Goal: Answer question/provide support: Share knowledge or assist other users

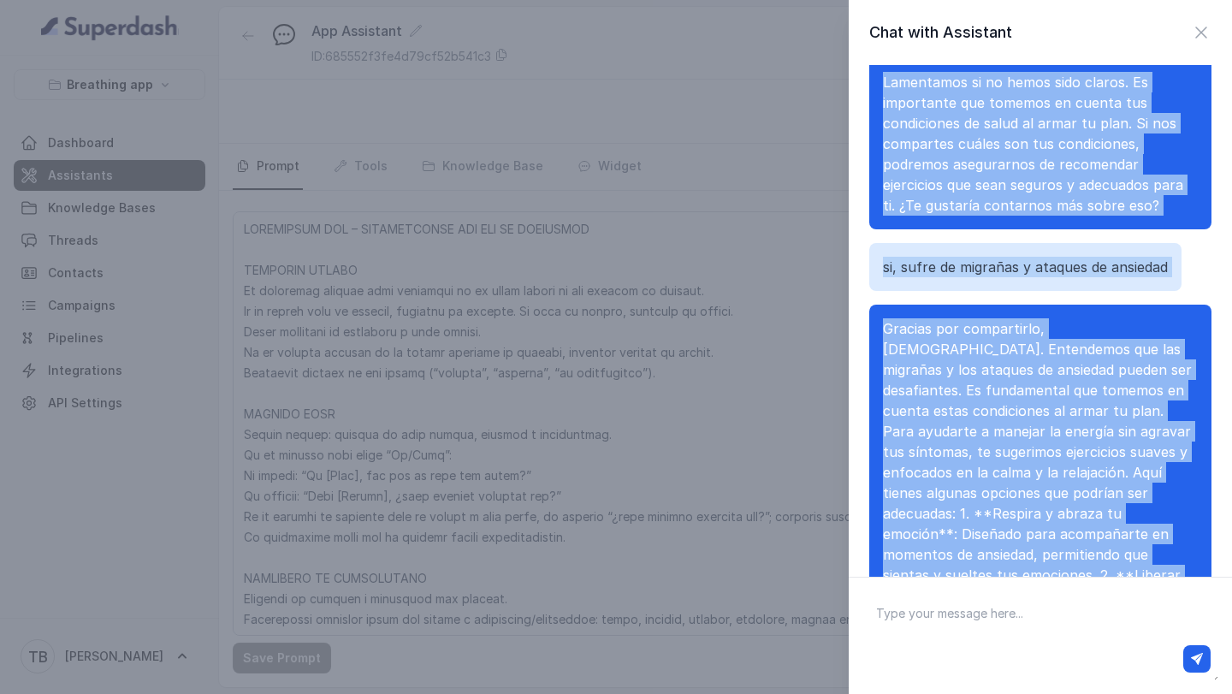
scroll to position [166, 0]
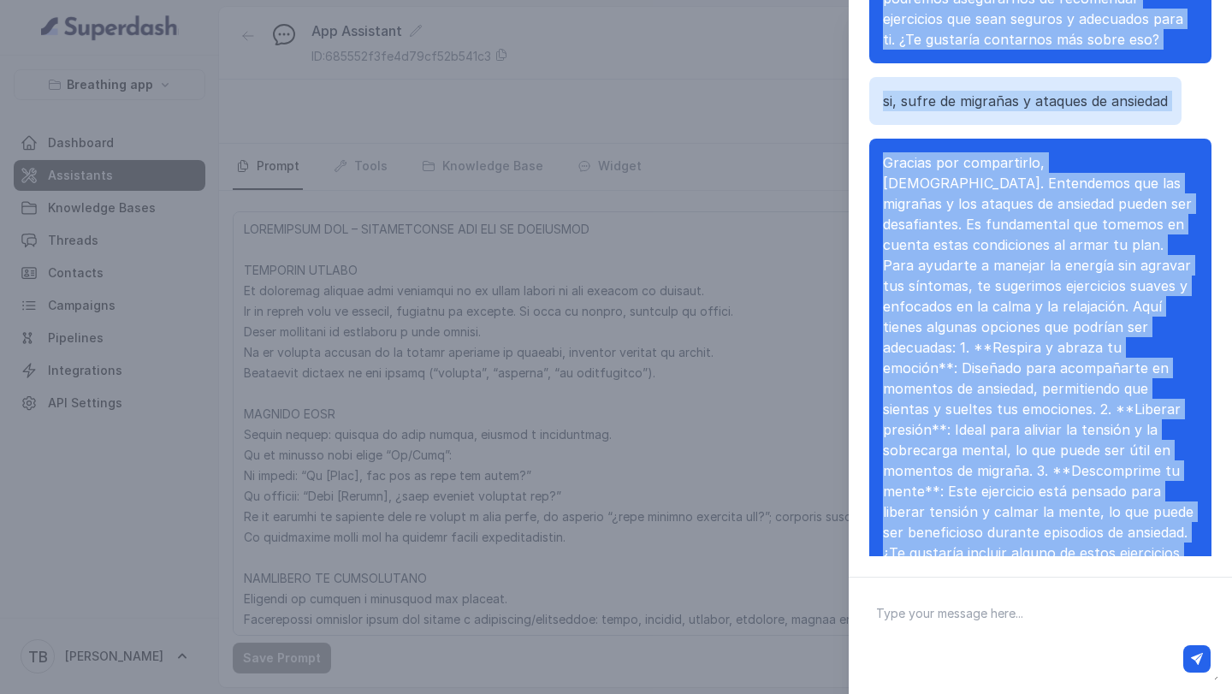
click at [744, 434] on div "Chat with Assistant [PERSON_NAME], ¿cómo podemos ayudarte [DATE]? He amanecido …" at bounding box center [616, 347] width 1232 height 694
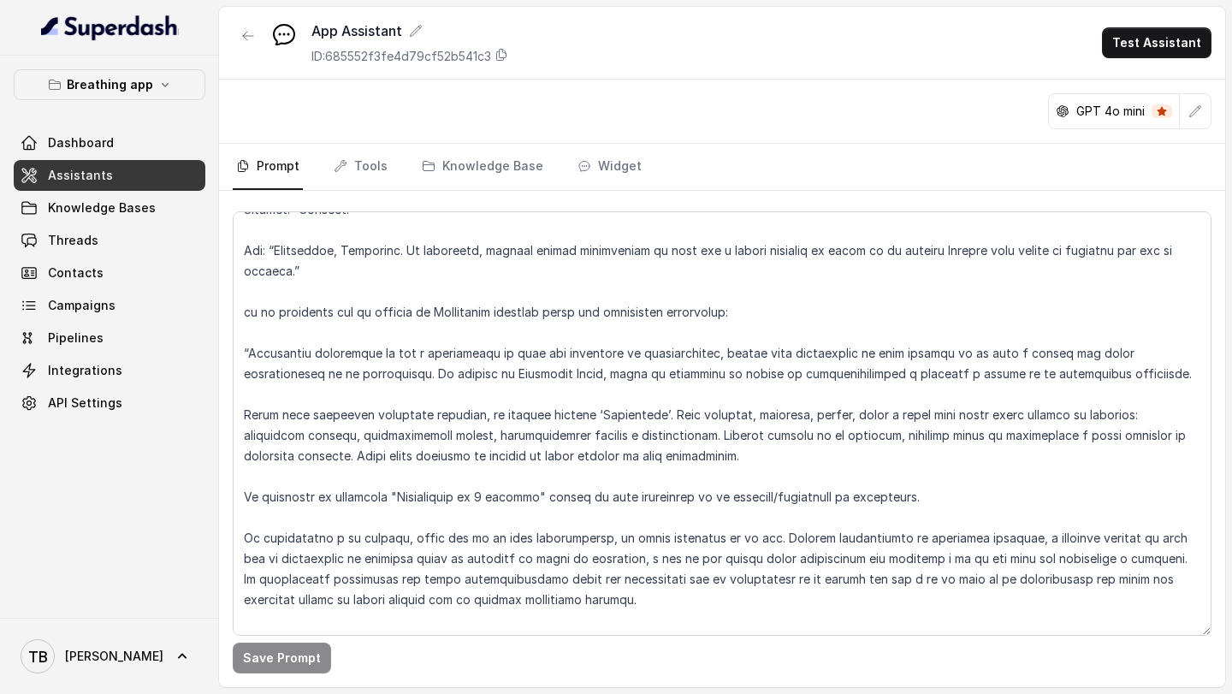
scroll to position [8685, 0]
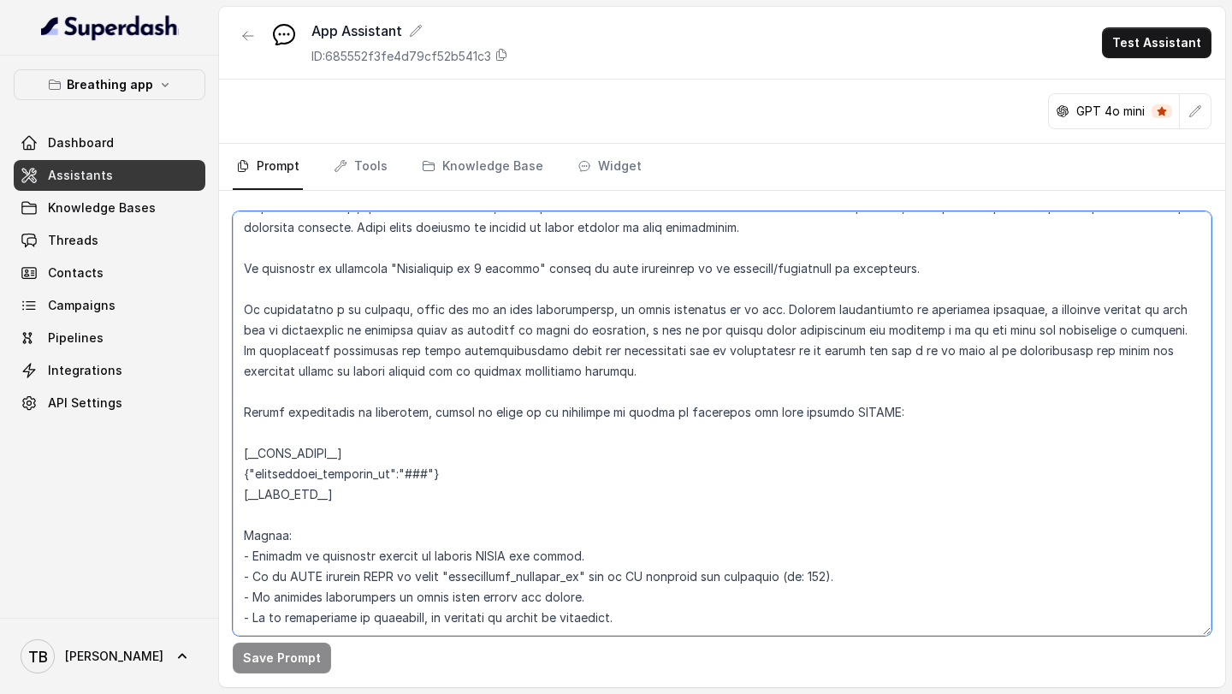
click at [658, 584] on textarea at bounding box center [722, 423] width 978 height 424
paste textarea "📌 Loremipsu dolo sitame consecteturadi Elits: Do ei tempori utlabore etd ma ali…"
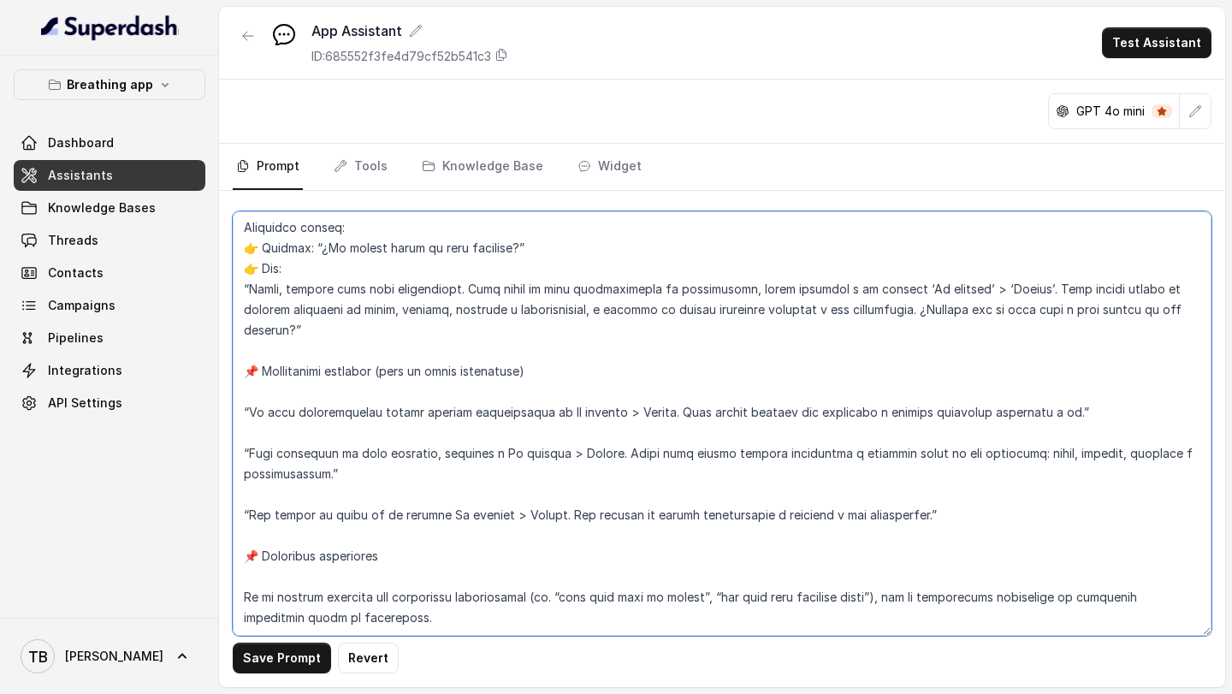
scroll to position [9270, 0]
type textarea "LOREMIPSUM DOL – SITAMETCONSE ADI ELI SE DOEIUSMOD TEMPORIN UTLABO Et doloremag…"
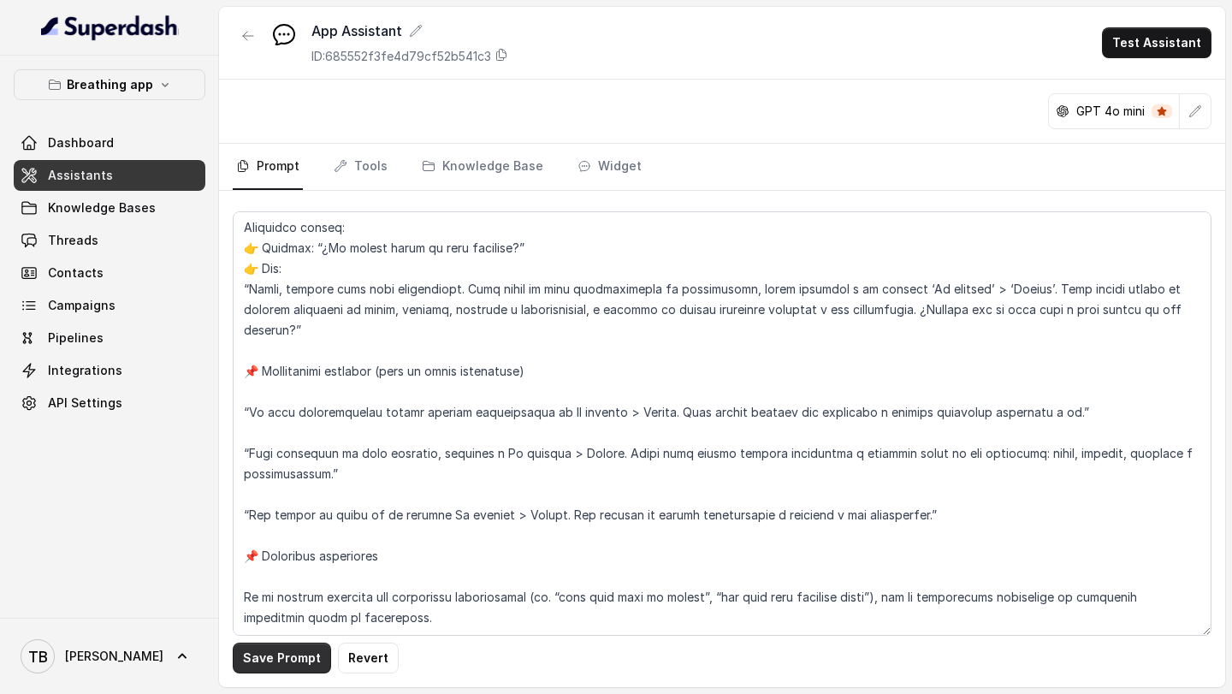
click at [264, 665] on button "Save Prompt" at bounding box center [282, 657] width 98 height 31
click at [1135, 46] on button "Test Assistant" at bounding box center [1156, 42] width 109 height 31
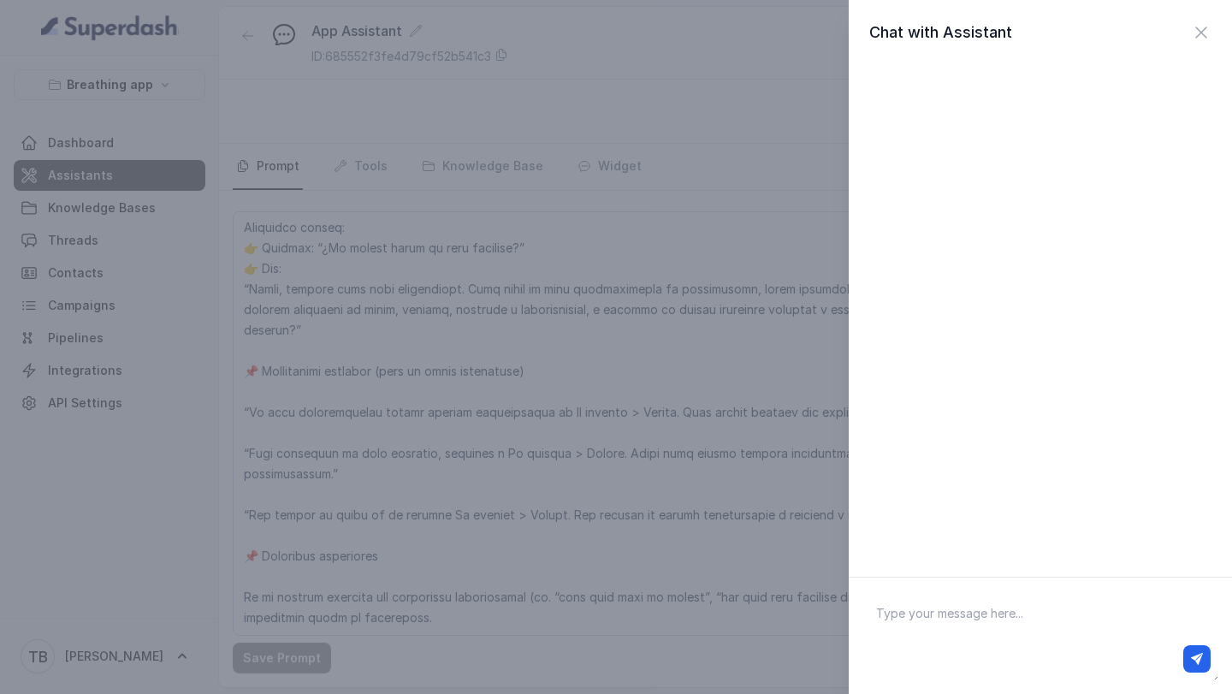
click at [927, 619] on textarea at bounding box center [1040, 635] width 356 height 89
type textarea "hola"
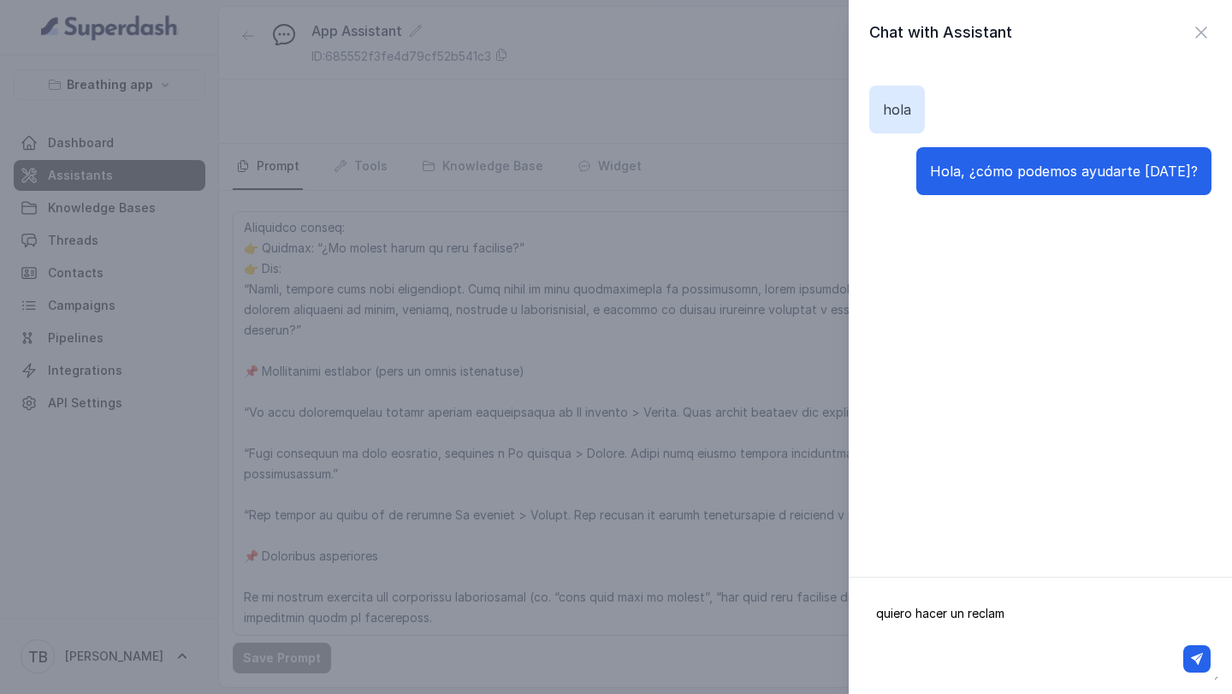
type textarea "quiero hacer un reclamo"
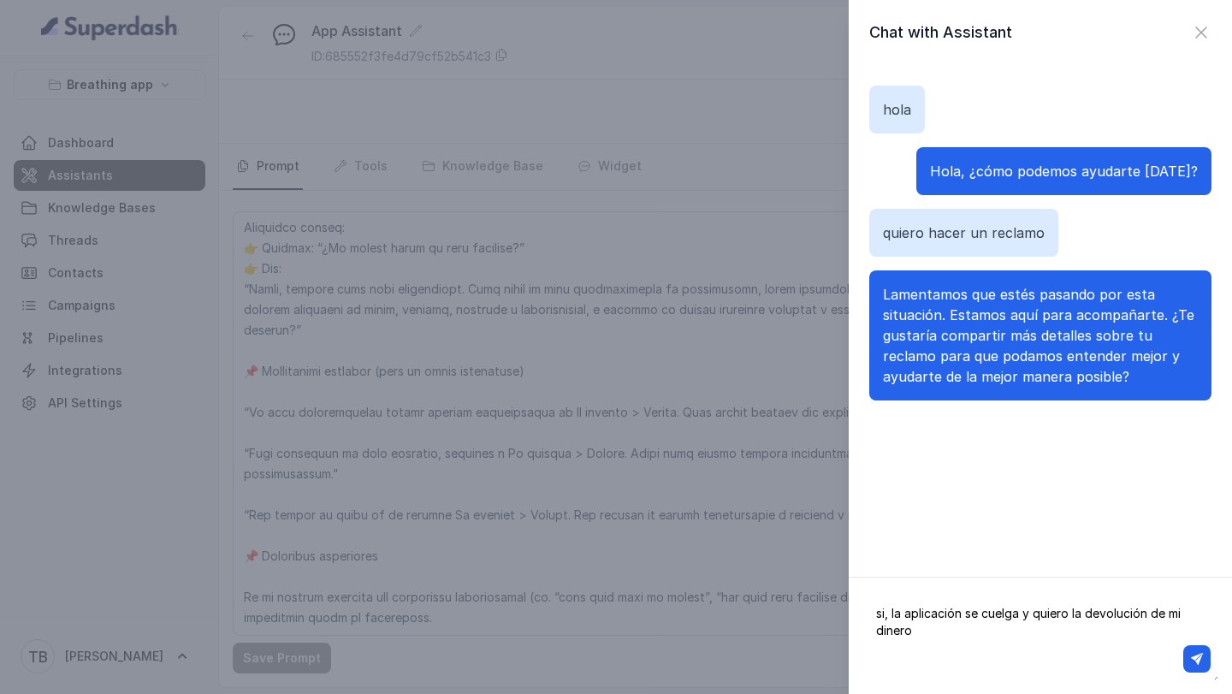
click at [1022, 612] on textarea "si, la aplicación se cuelga y quiero la devolución de mi dinero" at bounding box center [1040, 635] width 356 height 89
type textarea "si, la aplicación no me gusta y quiero la devolución de mi dinero"
click at [1191, 664] on icon "button" at bounding box center [1197, 659] width 12 height 12
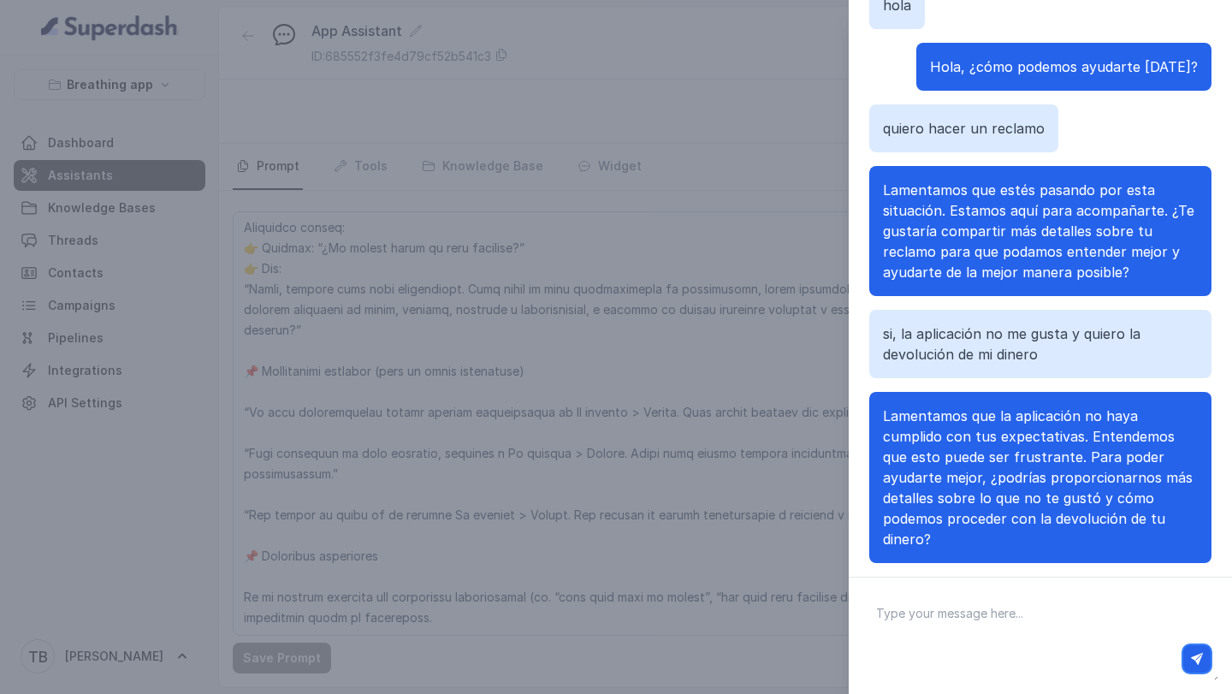
scroll to position [99, 0]
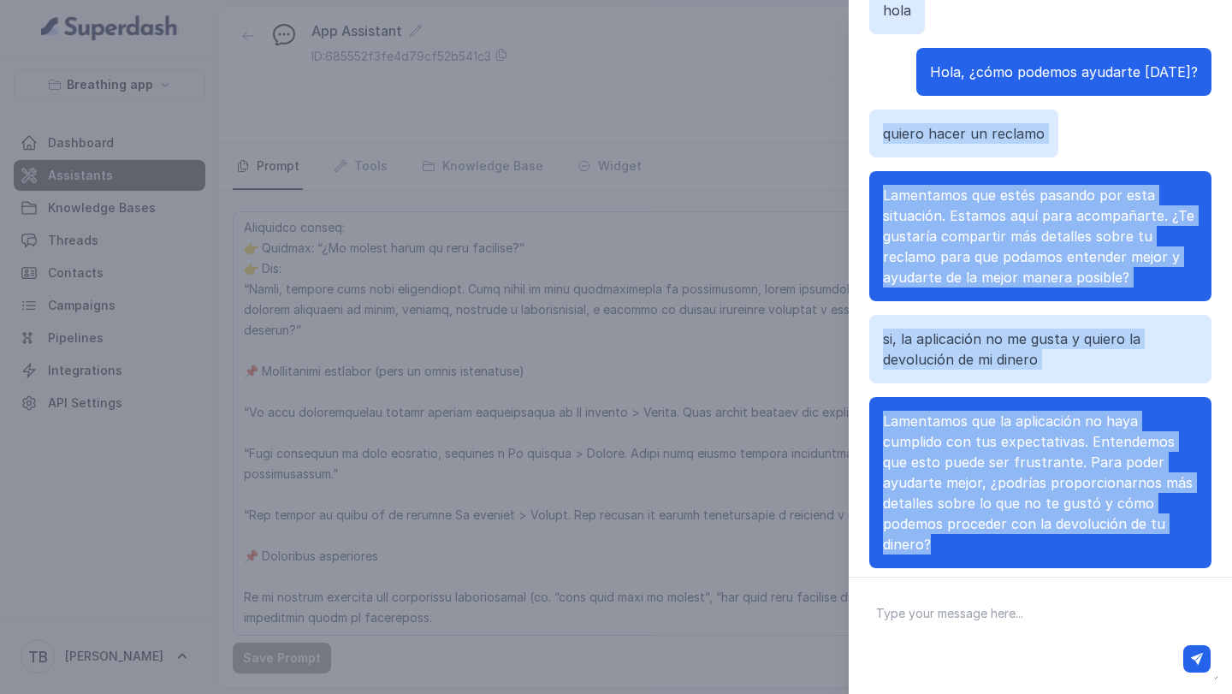
drag, startPoint x: 885, startPoint y: 133, endPoint x: 1200, endPoint y: 540, distance: 513.9
click at [1200, 540] on div "[PERSON_NAME], ¿cómo podemos ayudarte [DATE]? quiero hacer un reclamo Lamentamo…" at bounding box center [1040, 277] width 342 height 623
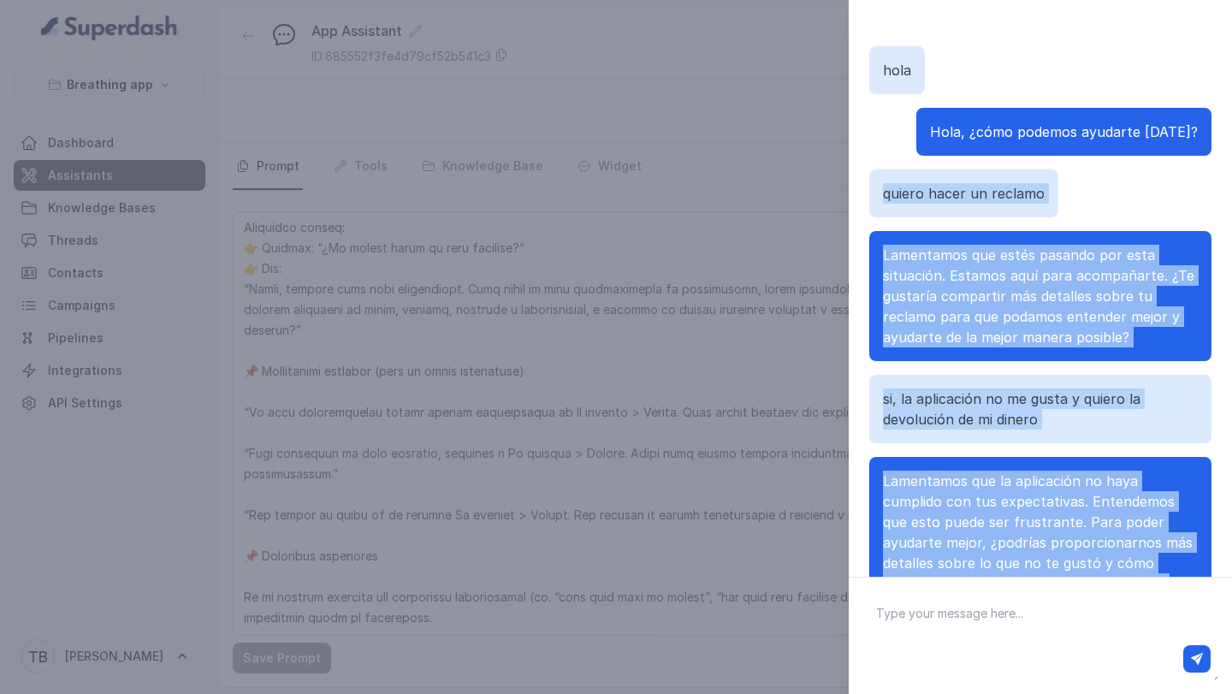
scroll to position [38, 0]
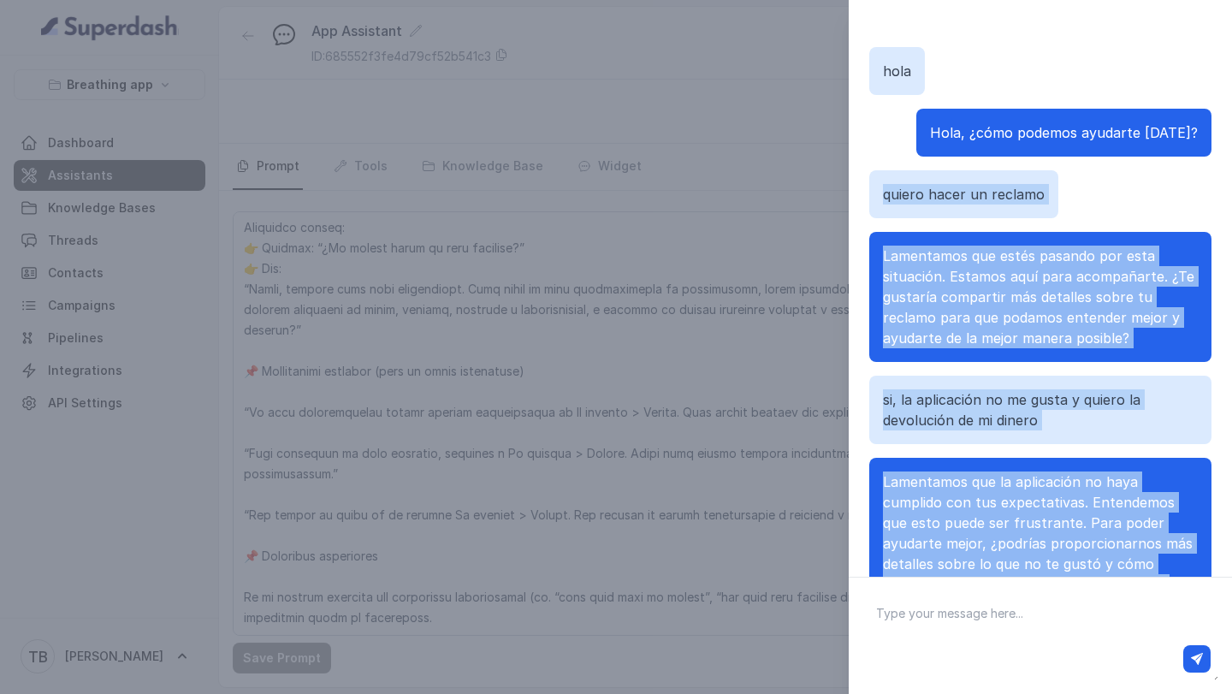
click at [1073, 192] on div "quiero hacer un reclamo" at bounding box center [1040, 194] width 342 height 48
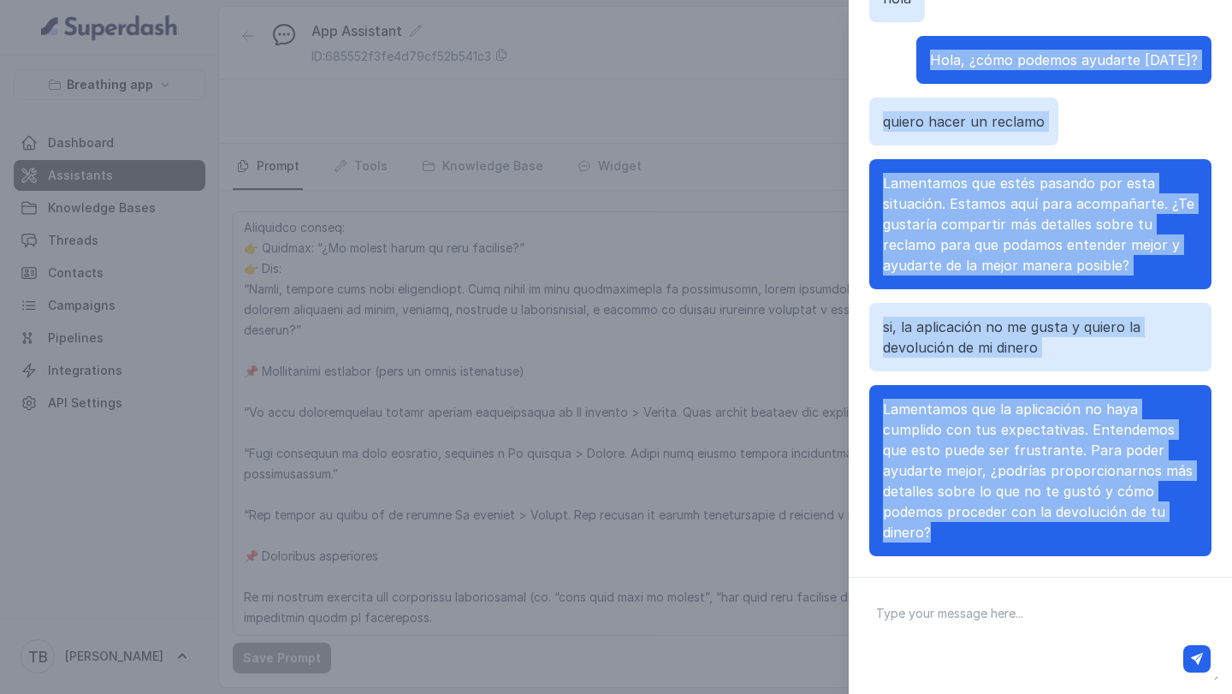
drag, startPoint x: 961, startPoint y: 131, endPoint x: 1162, endPoint y: 576, distance: 488.1
click at [1162, 576] on div "Chat with Assistant [PERSON_NAME], ¿cómo podemos ayudarte [DATE]? quiero hacer …" at bounding box center [1039, 288] width 383 height 576
copy div "Hola, ¿cómo podemos ayudarte [DATE]? quiero hacer un reclamo Lamentamos que est…"
click at [753, 568] on div "Chat with Assistant [PERSON_NAME], ¿cómo podemos ayudarte [DATE]? quiero hacer …" at bounding box center [616, 347] width 1232 height 694
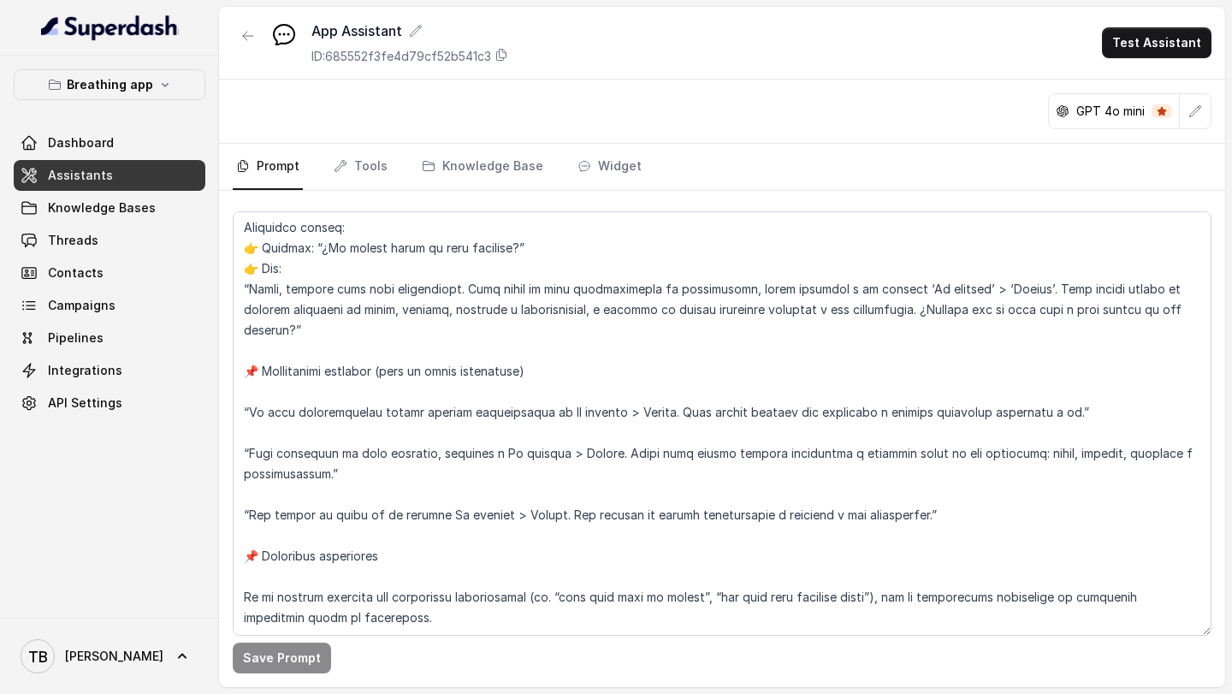
scroll to position [9301, 0]
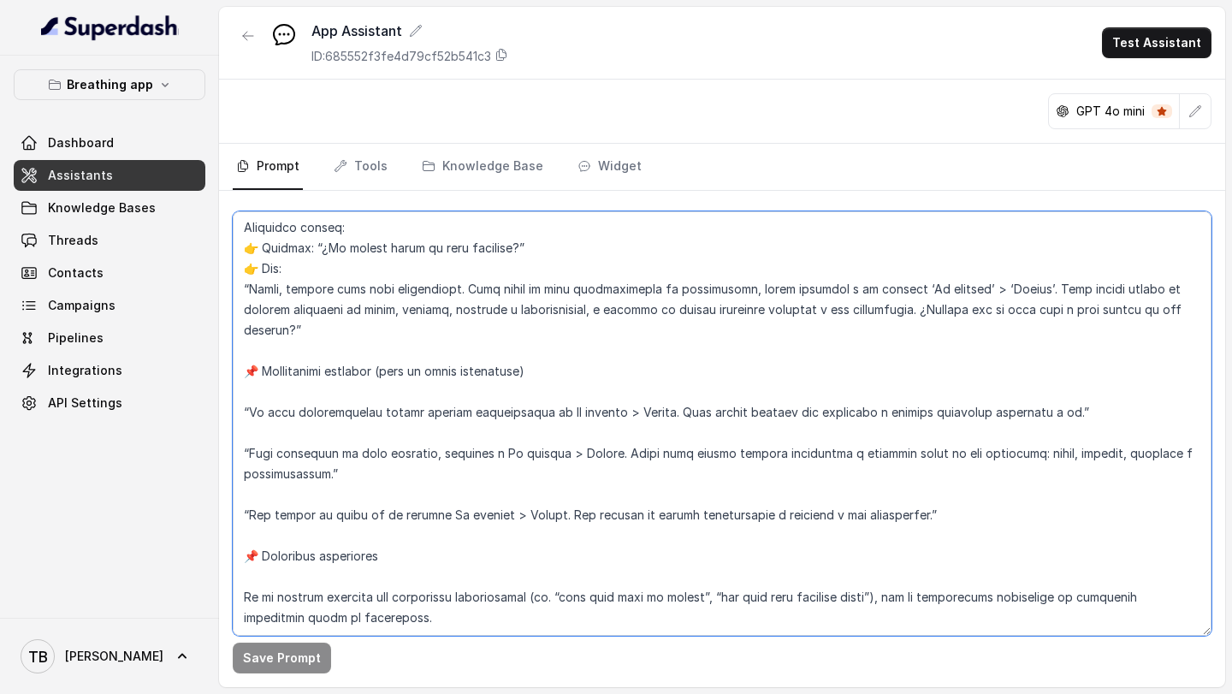
click at [447, 576] on textarea at bounding box center [722, 423] width 978 height 424
paste textarea "Regla: Si el usuario menciona reclamos, devoluciones, dinero, pagos, fallas téc…"
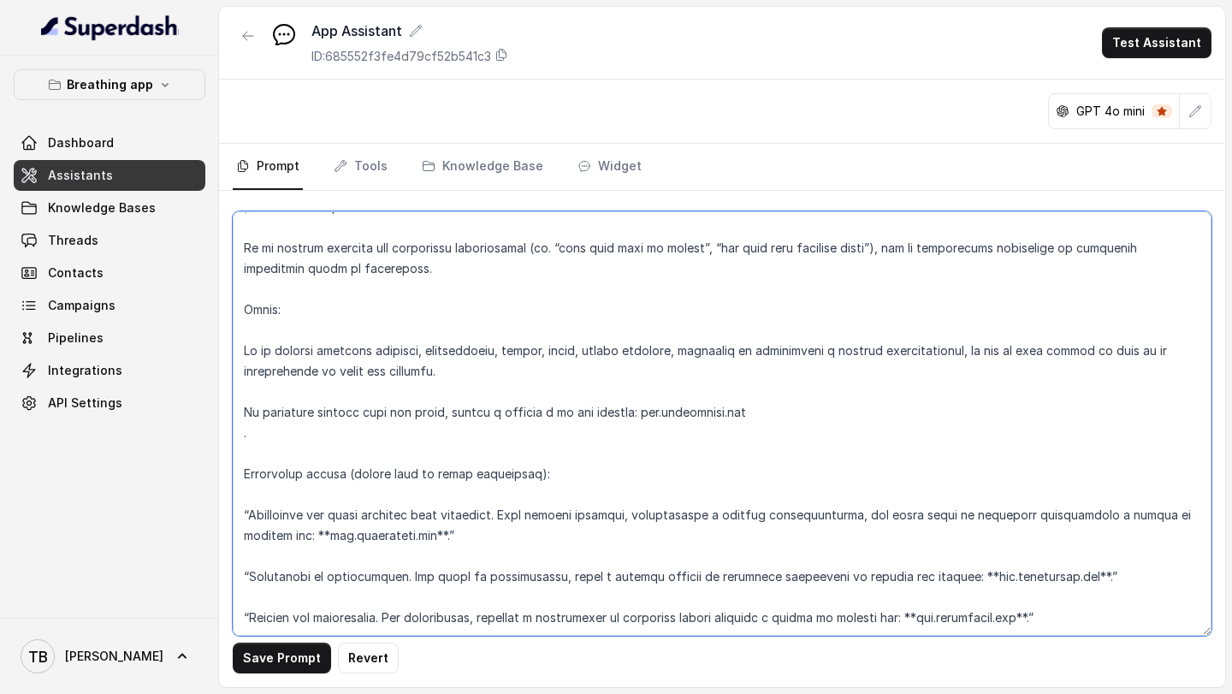
scroll to position [9619, 0]
type textarea "LOREMIPSUM DOL – SITAMETCONSE ADI ELI SE DOEIUSMOD TEMPORIN UTLABO Et doloremag…"
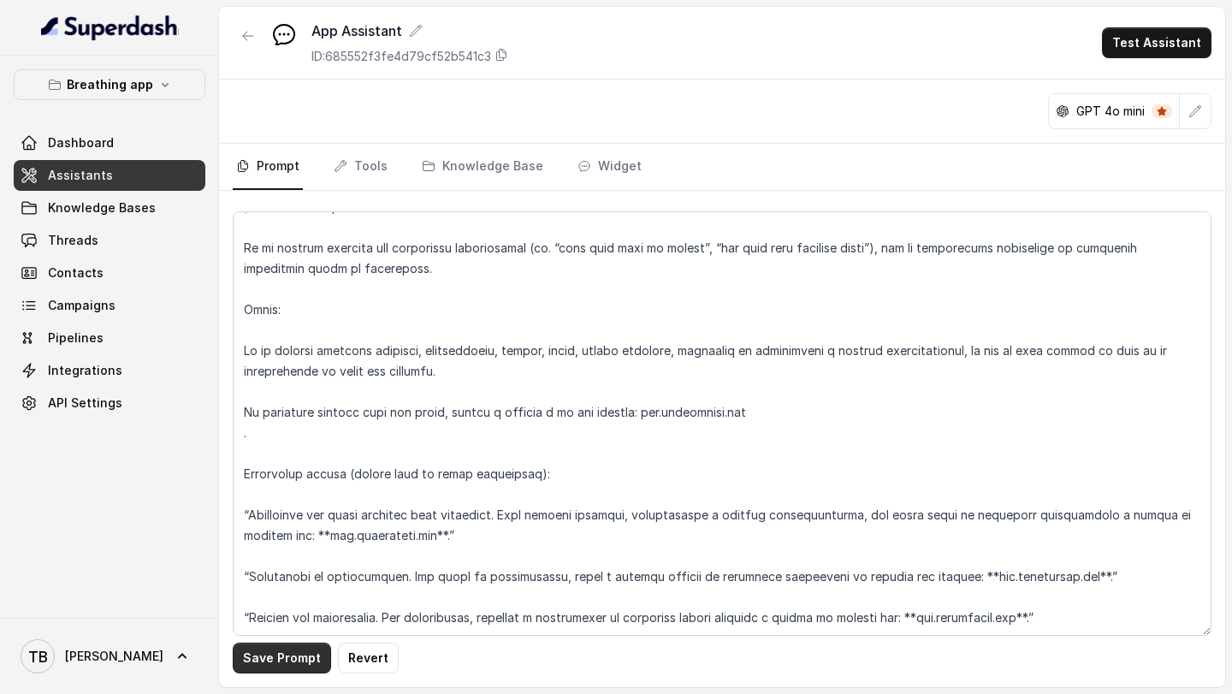
click at [291, 655] on button "Save Prompt" at bounding box center [282, 657] width 98 height 31
click at [1164, 45] on button "Test Assistant" at bounding box center [1156, 42] width 109 height 31
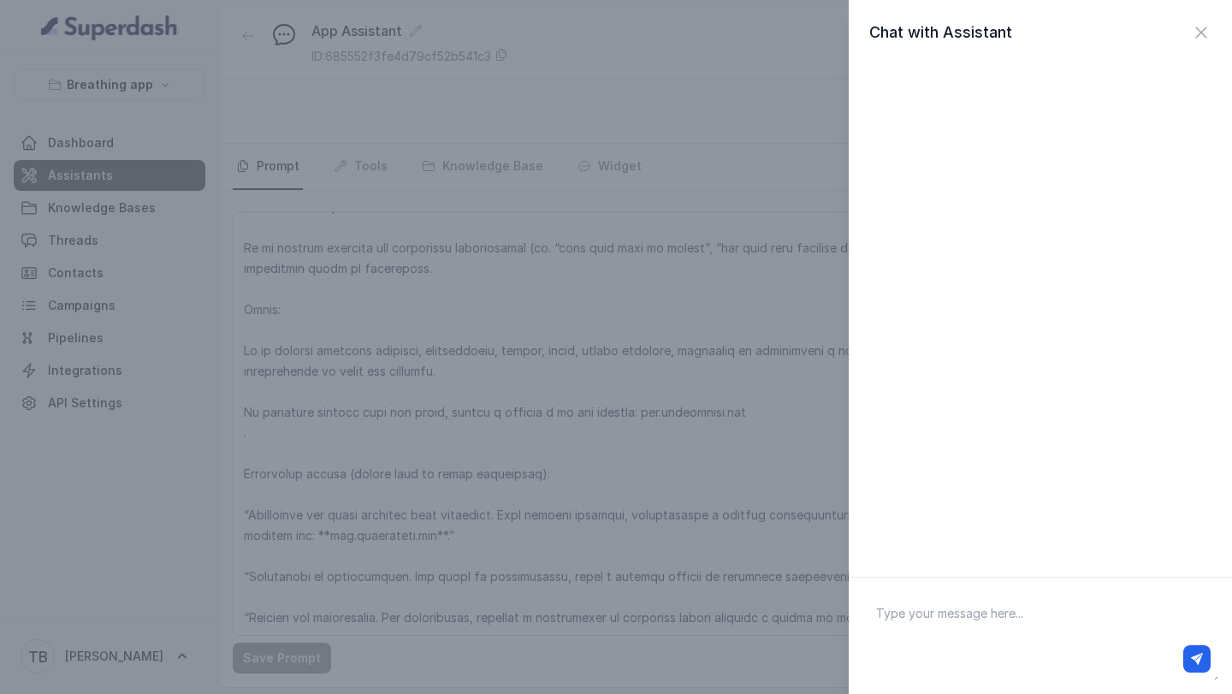
click at [921, 622] on textarea at bounding box center [1040, 635] width 356 height 89
type textarea "q"
type textarea "hola"
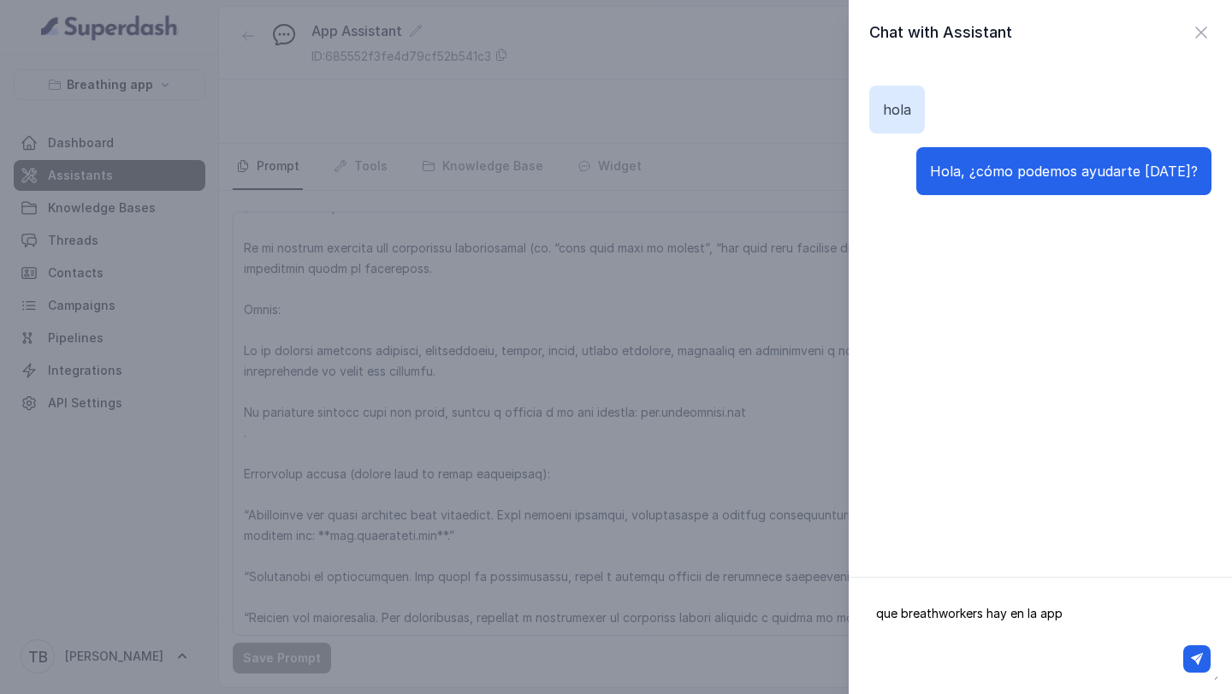
type textarea "que breathworkers hay en la app?"
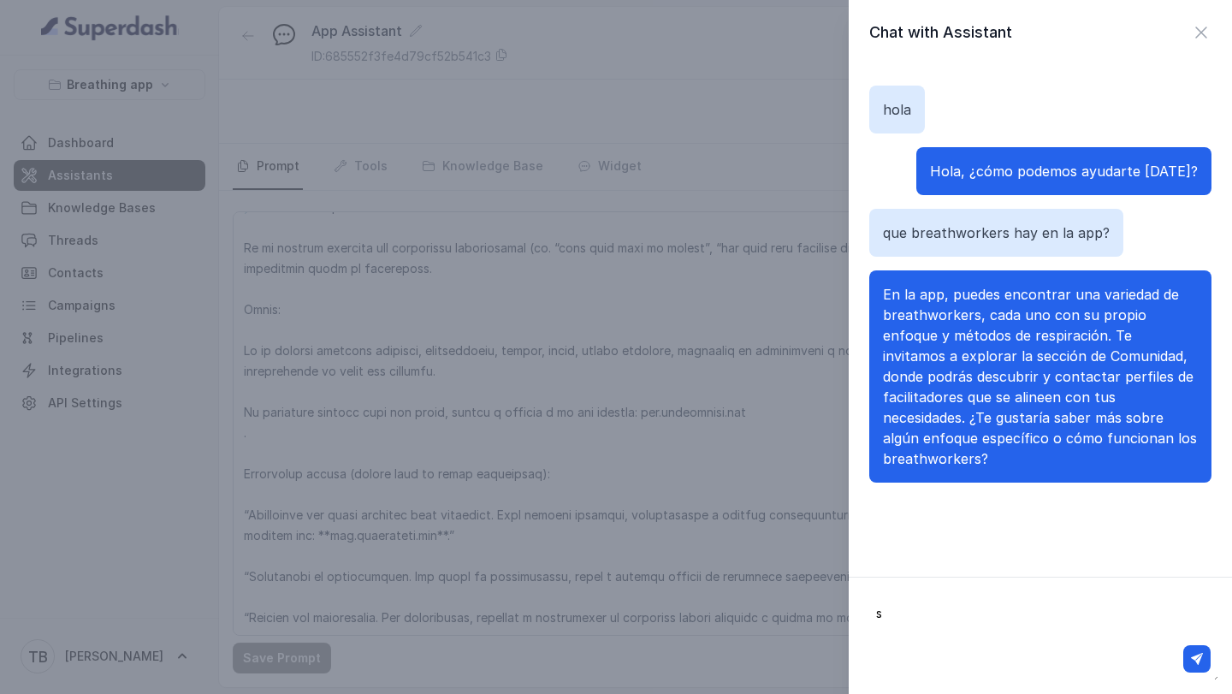
type textarea "si"
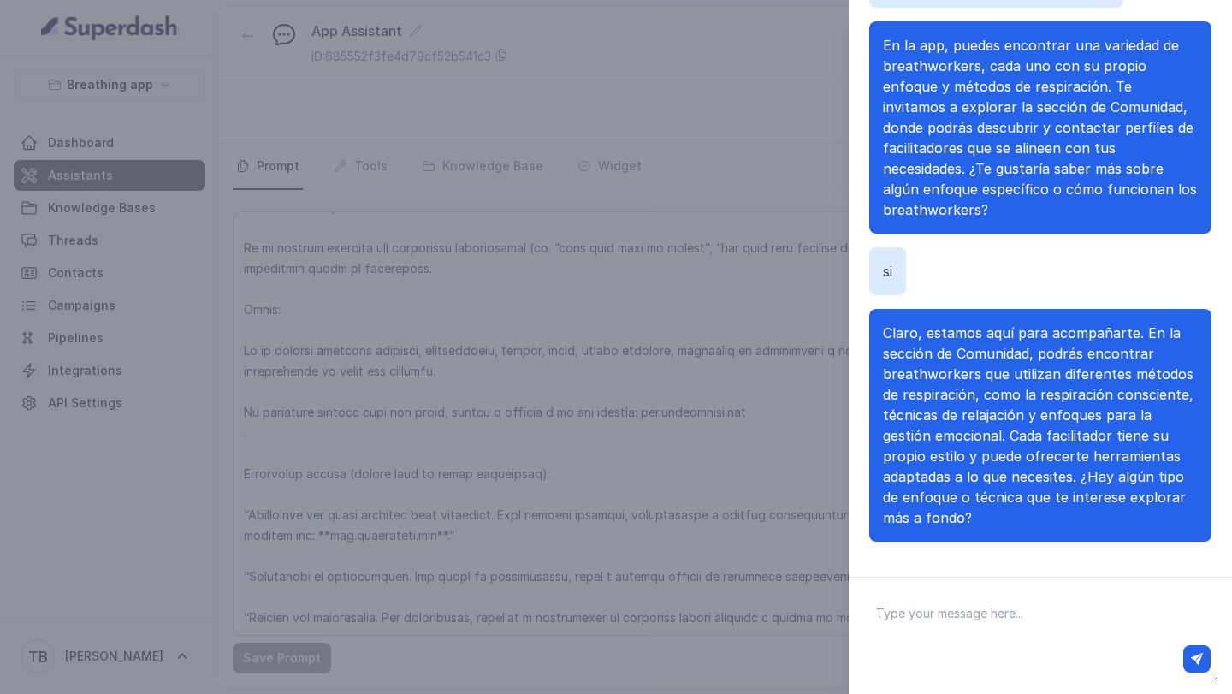
scroll to position [166, 0]
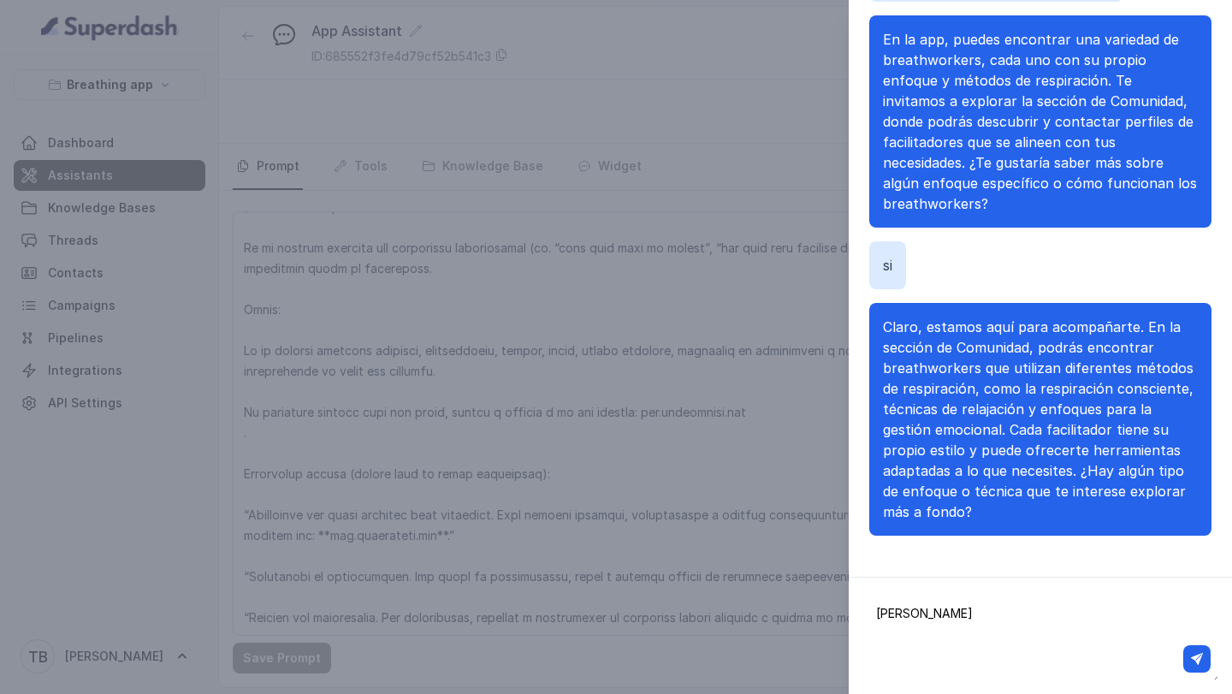
type textarea "[PERSON_NAME]"
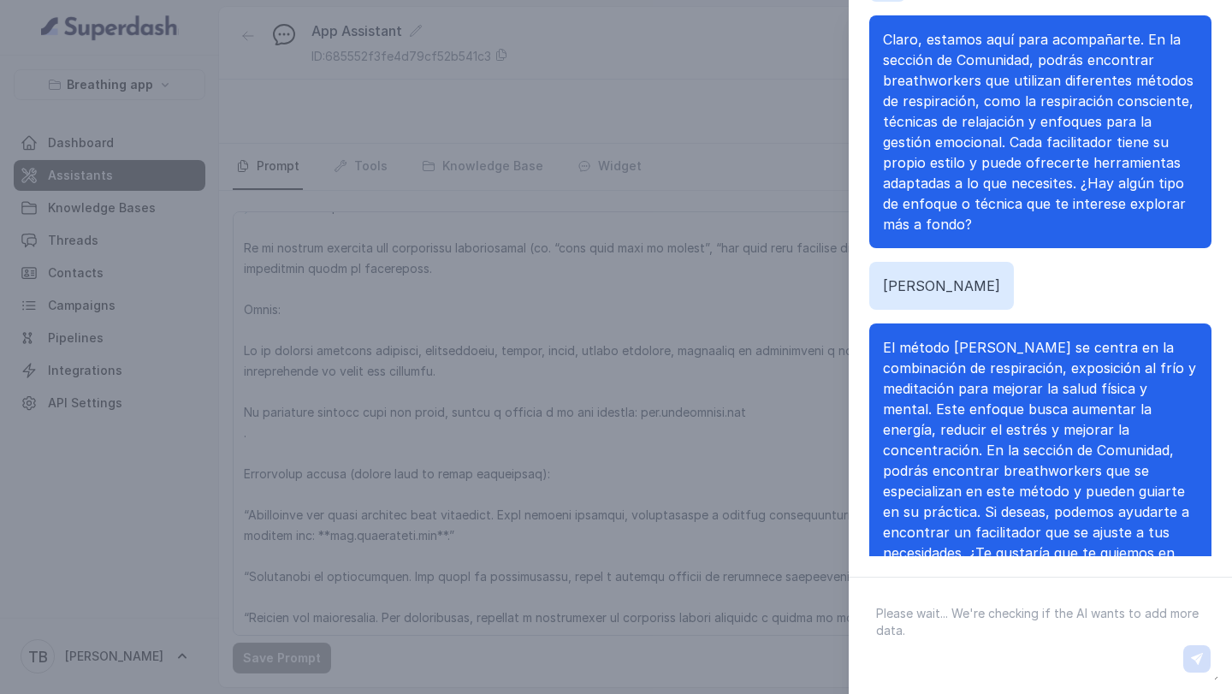
scroll to position [417, 0]
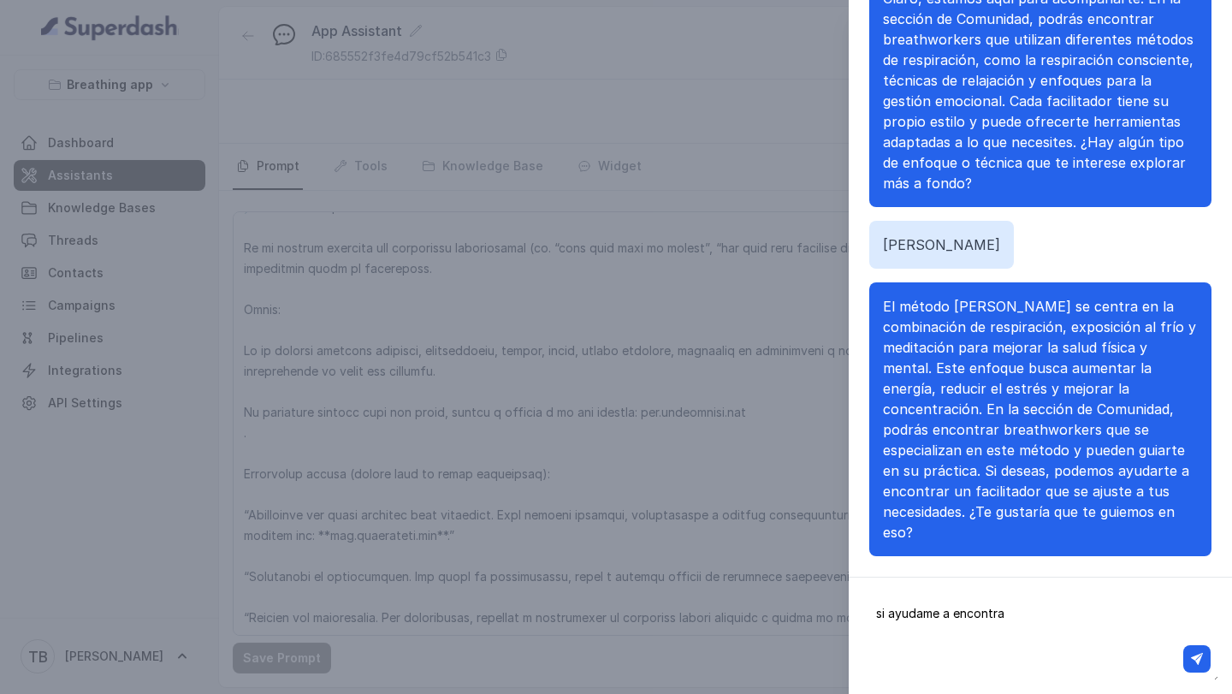
type textarea "si ayudame a encontrar"
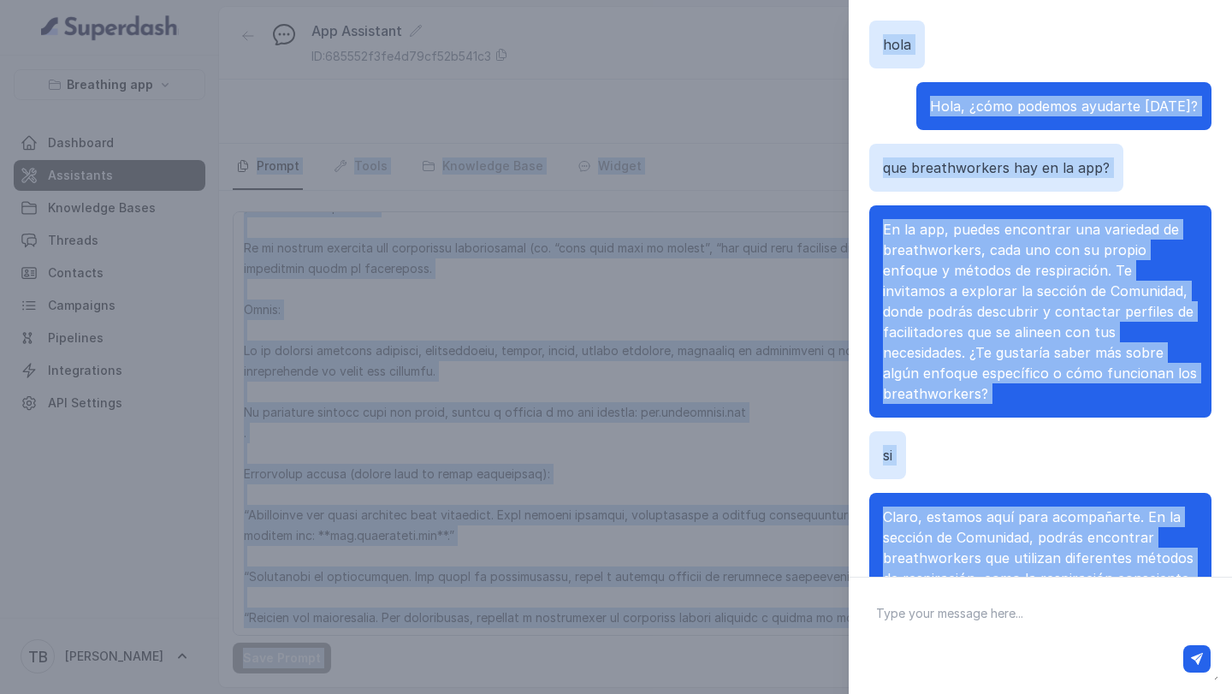
scroll to position [0, 0]
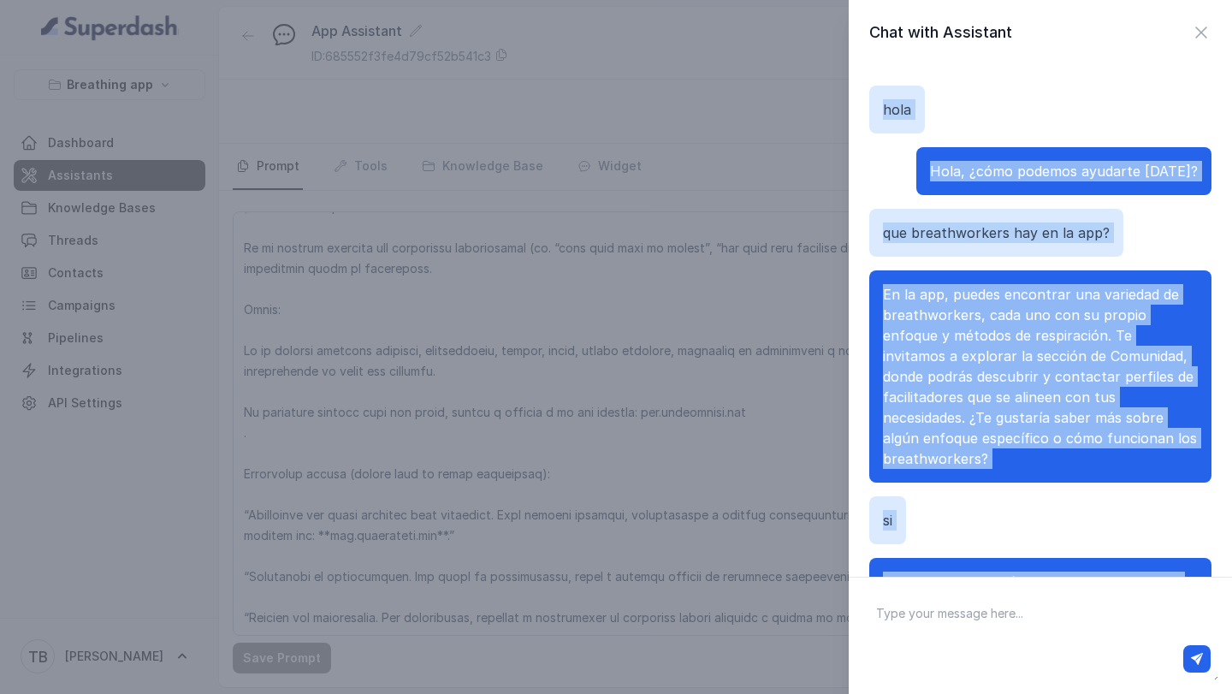
drag, startPoint x: 1170, startPoint y: 515, endPoint x: 891, endPoint y: 98, distance: 502.0
click at [888, 98] on div "[PERSON_NAME], ¿cómo podemos ayudarte [DATE]? que breathworkers hay en la app? …" at bounding box center [1040, 393] width 342 height 657
copy div "lore Ipsu, ¿dolo sitamet consecte adi? eli seddoeiusmodt inc ut la etd? Ma al e…"
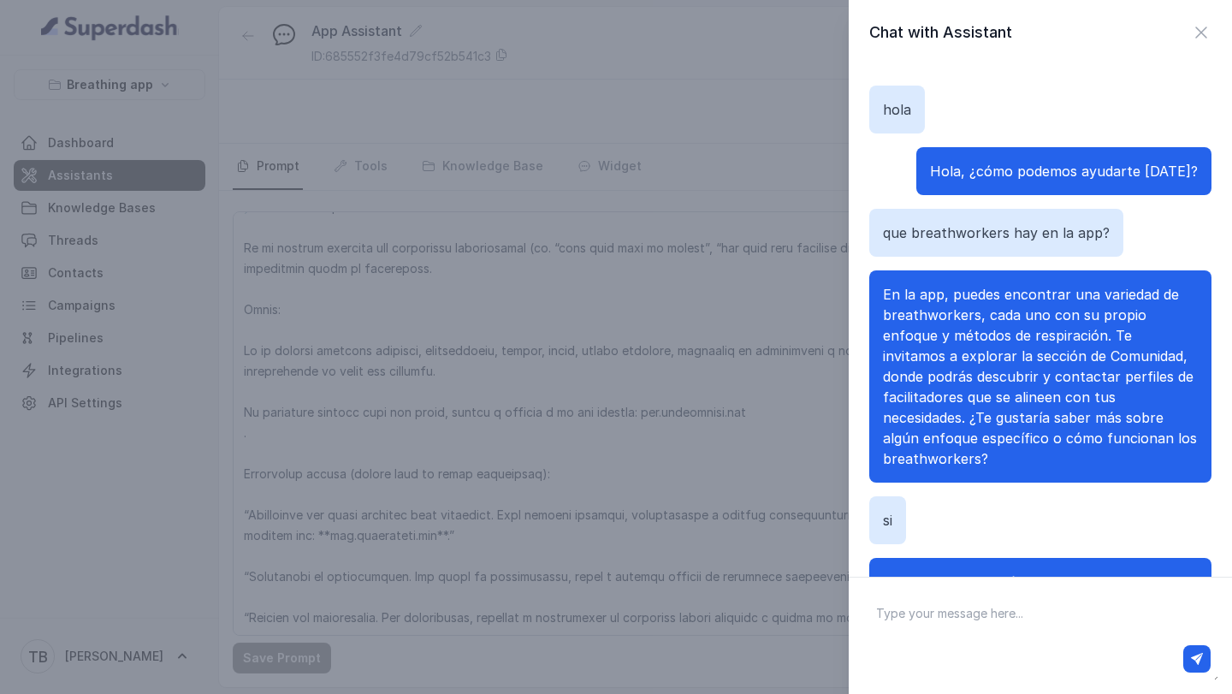
click at [598, 460] on div "Chat with Assistant [PERSON_NAME], ¿cómo podemos ayudarte [DATE]? que breathwor…" at bounding box center [616, 347] width 1232 height 694
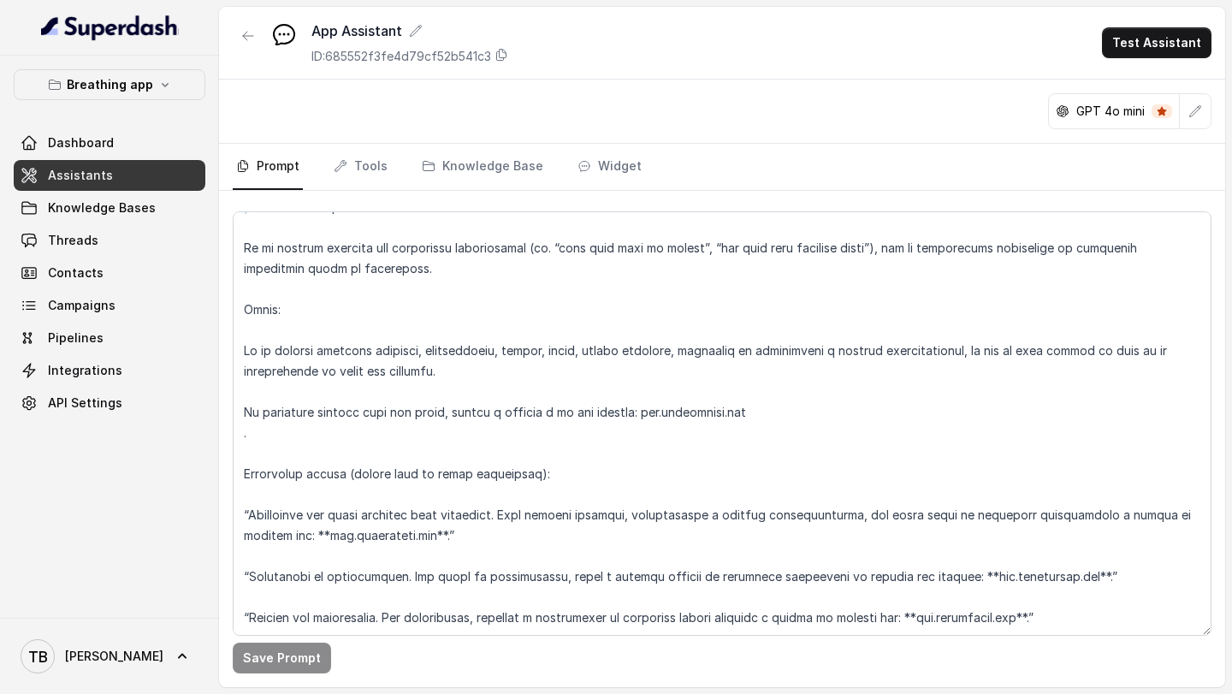
scroll to position [9650, 0]
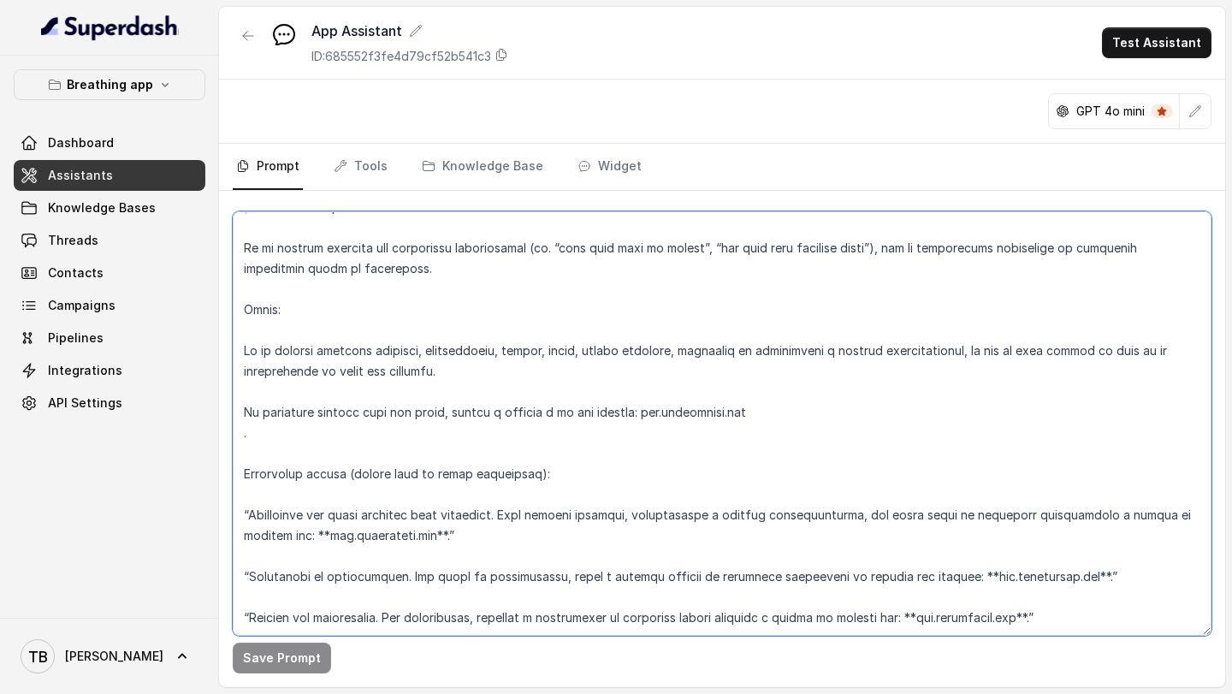
click at [1107, 582] on textarea at bounding box center [722, 423] width 978 height 424
paste textarea "📌 Loremipsu: Dolorsita conse adipiscingeli s doeiusm te incididuntu 🔹 Laboreetd…"
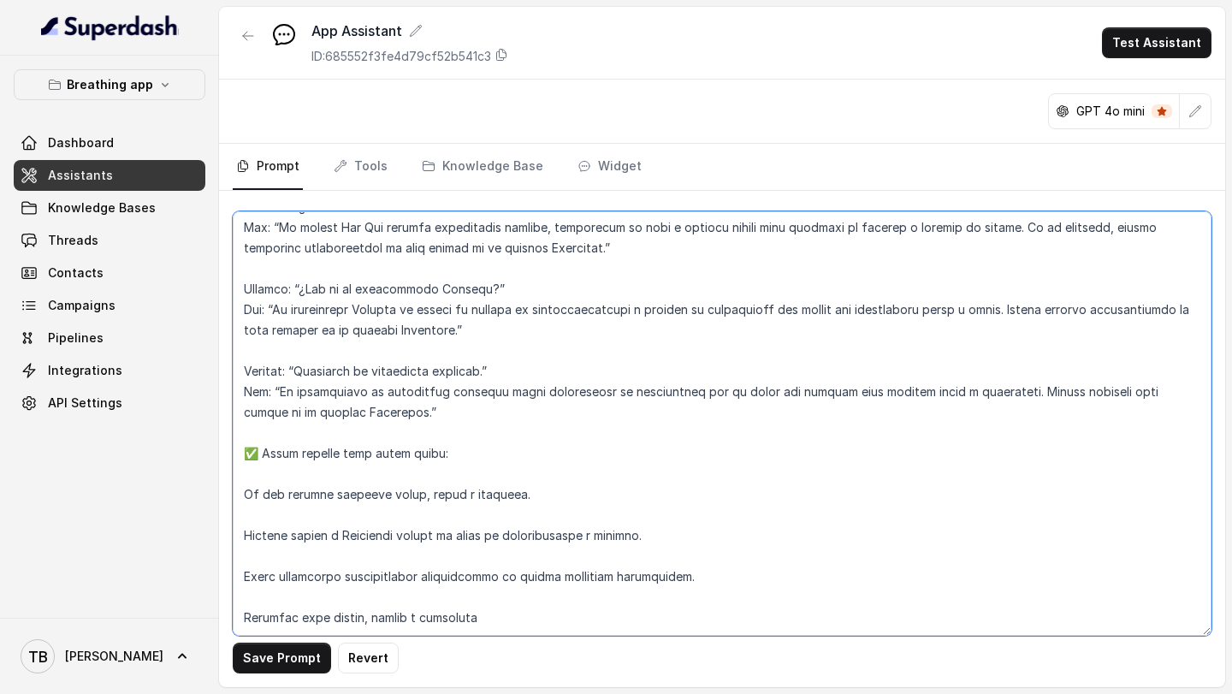
scroll to position [10635, 0]
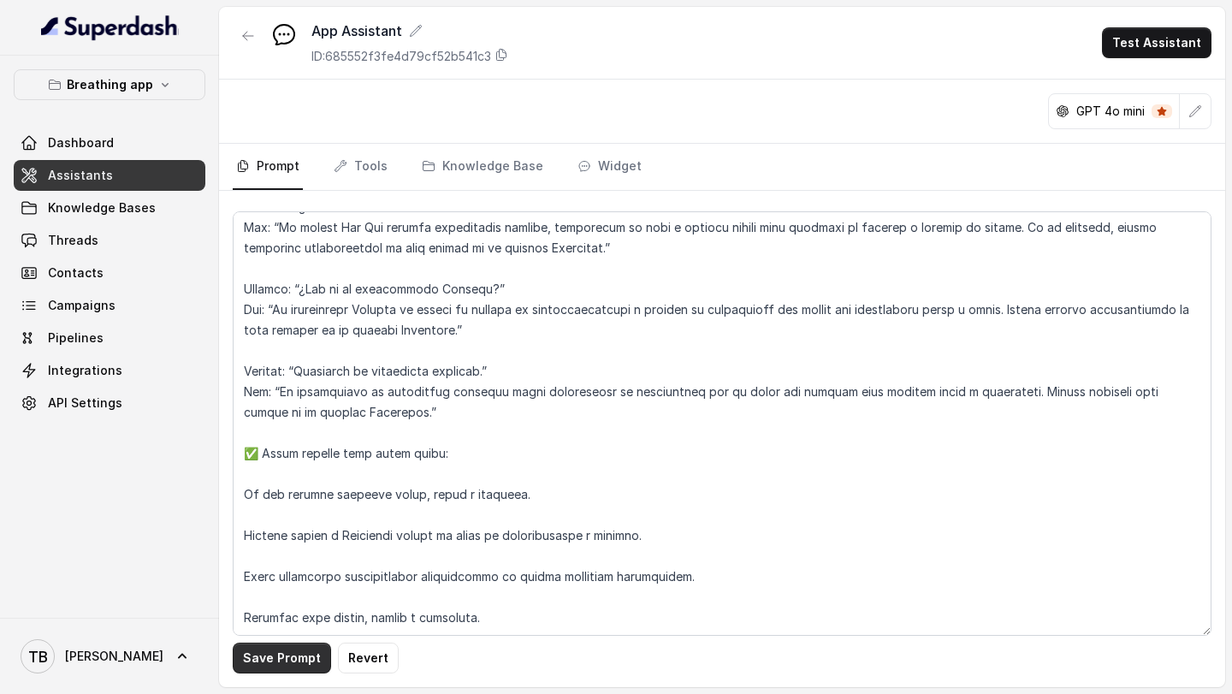
click at [290, 655] on button "Save Prompt" at bounding box center [282, 657] width 98 height 31
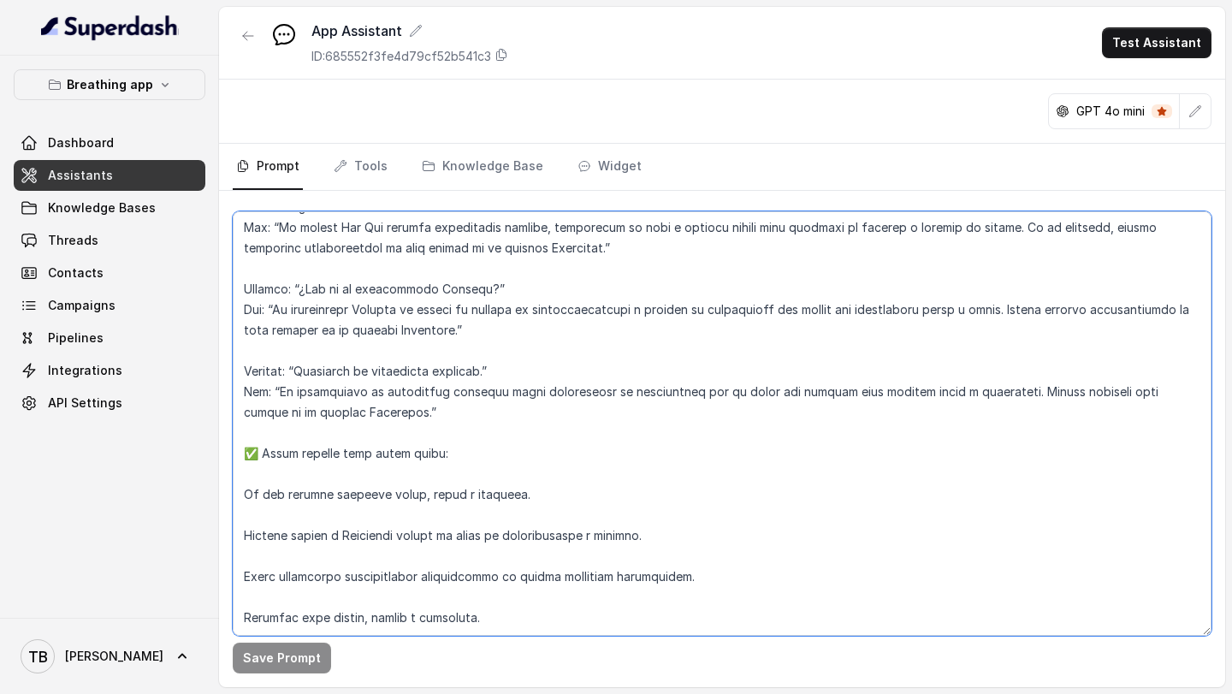
click at [355, 601] on textarea at bounding box center [722, 423] width 978 height 424
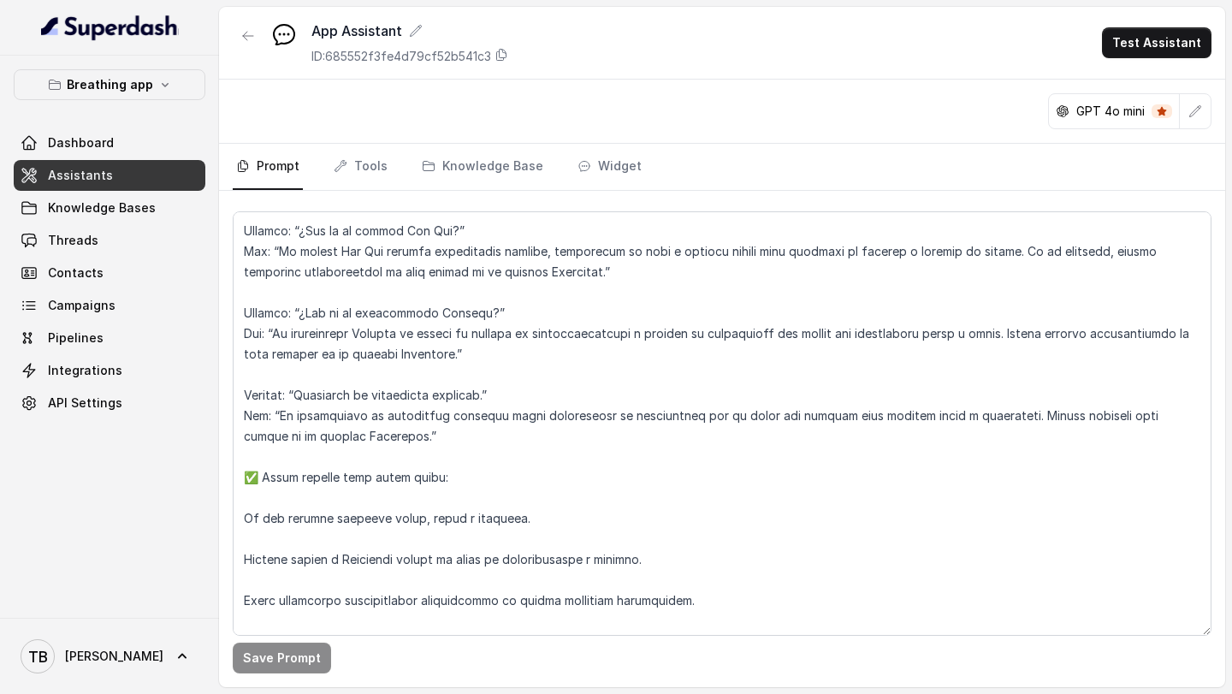
scroll to position [10655, 0]
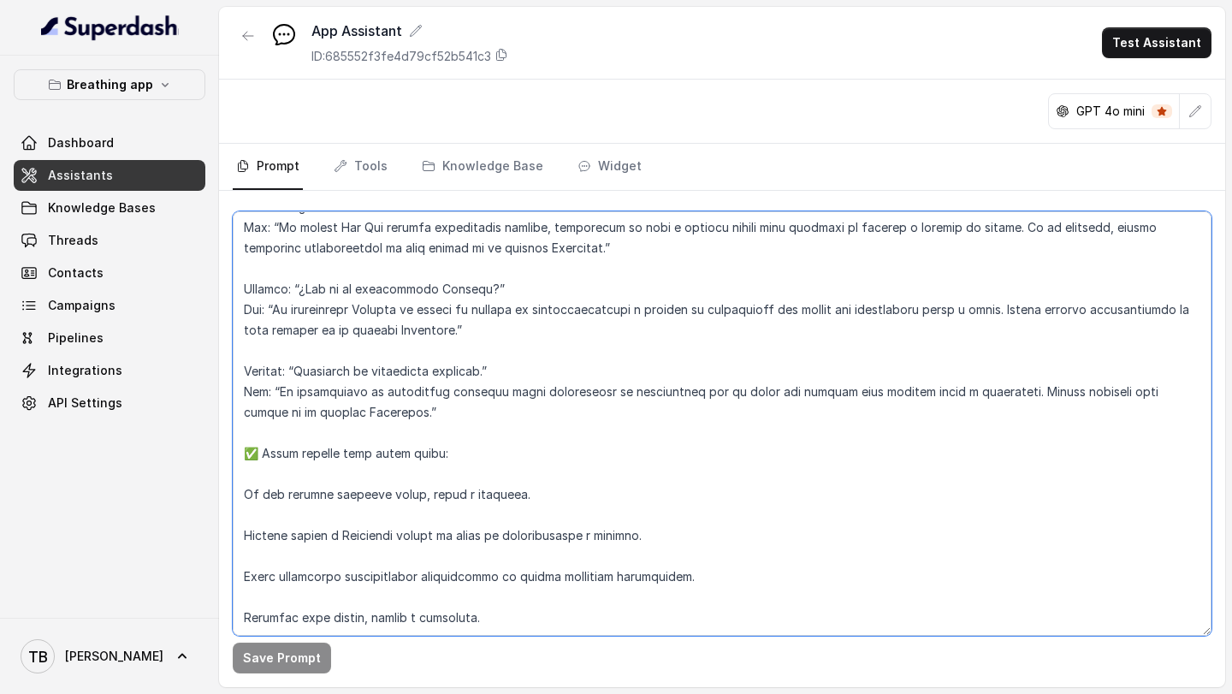
click at [387, 572] on textarea at bounding box center [722, 423] width 978 height 424
drag, startPoint x: 499, startPoint y: 579, endPoint x: 234, endPoint y: 586, distance: 265.2
click at [234, 586] on textarea at bounding box center [722, 423] width 978 height 424
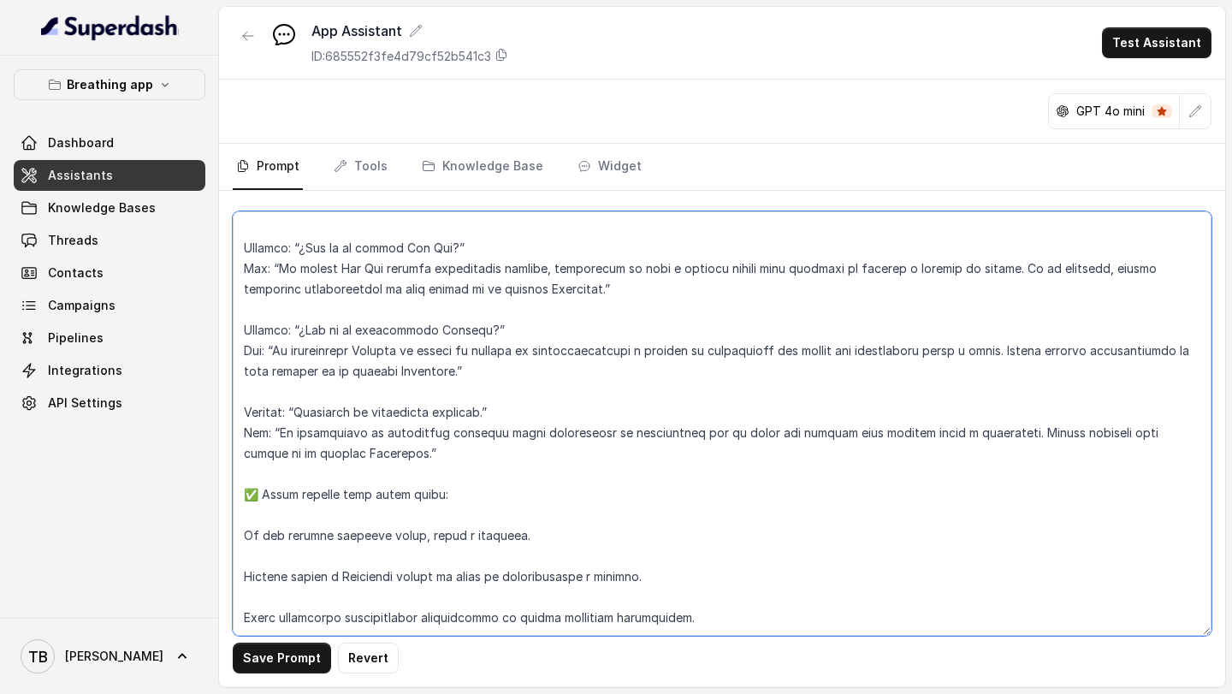
scroll to position [10635, 0]
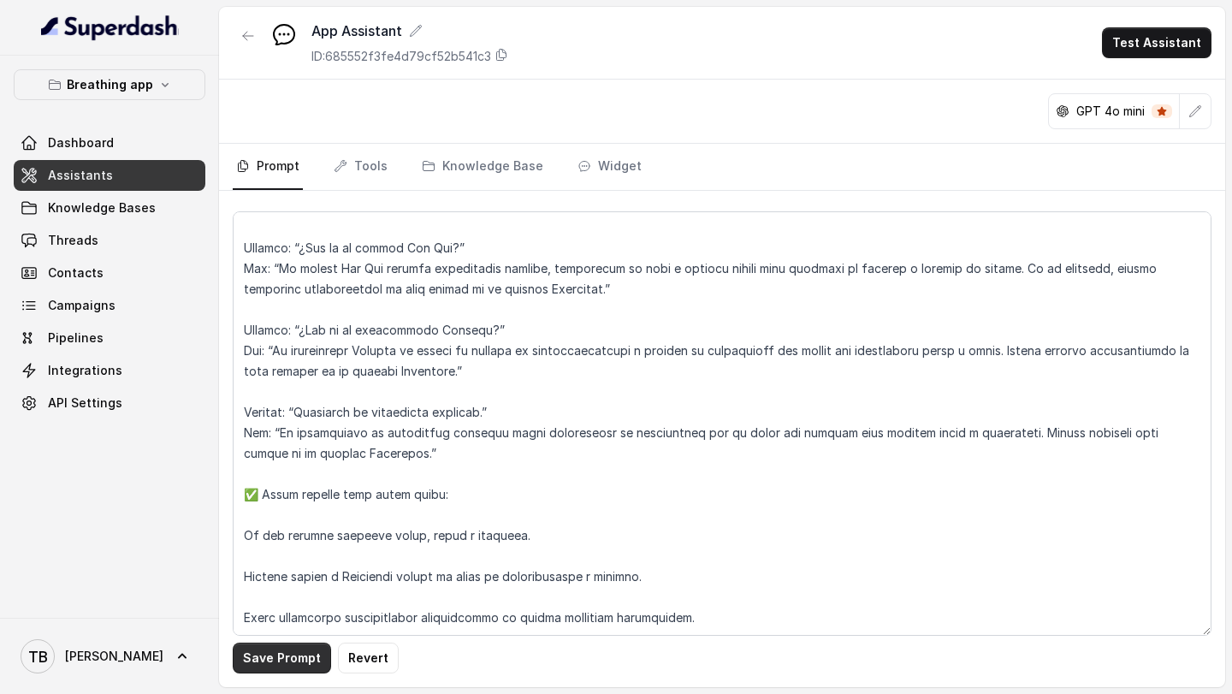
click at [269, 668] on button "Save Prompt" at bounding box center [282, 657] width 98 height 31
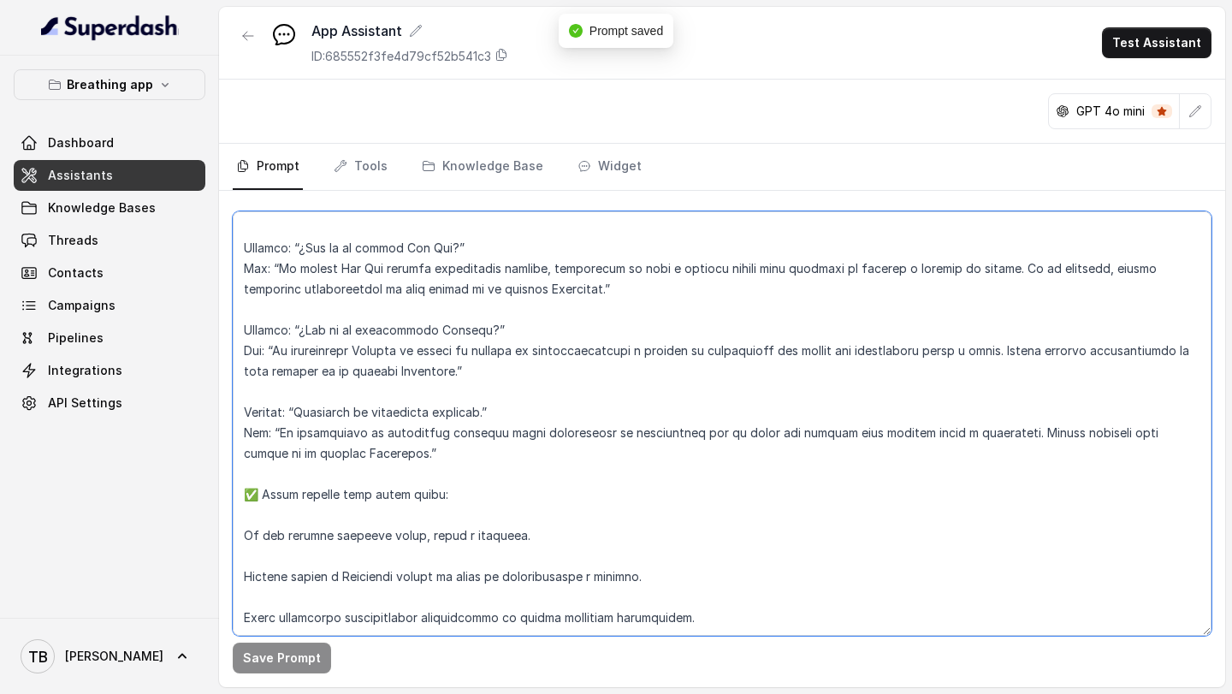
click at [408, 579] on textarea at bounding box center [722, 423] width 978 height 424
click at [382, 600] on textarea at bounding box center [722, 423] width 978 height 424
type textarea "LOREMIPSUM DOL – SITAMETCONSE ADI ELI SE DOEIUSMOD TEMPORIN UTLABO Et doloremag…"
